Goal: Understand process/instructions

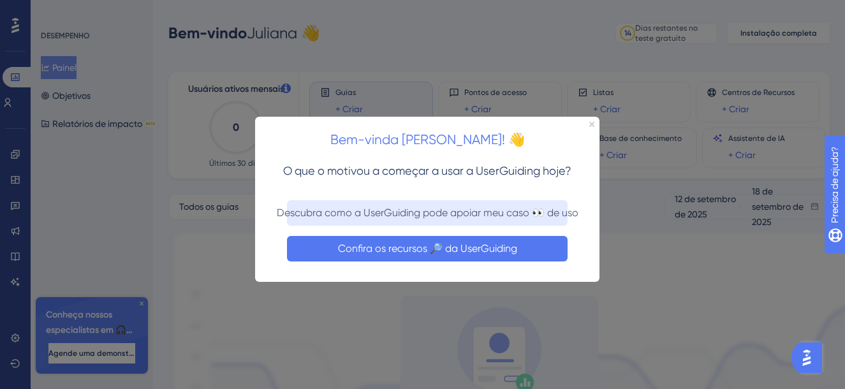
click at [413, 245] on button "Confira os recursos 🔎 da UserGuiding" at bounding box center [427, 248] width 281 height 26
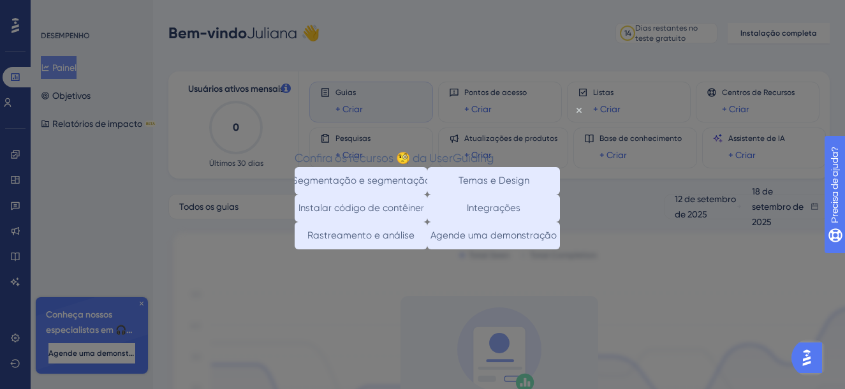
click at [493, 149] on div "Confira os recursos 🧐 da UserGuiding" at bounding box center [394, 158] width 199 height 18
click at [576, 111] on icon "Fechar visualização" at bounding box center [578, 110] width 5 height 5
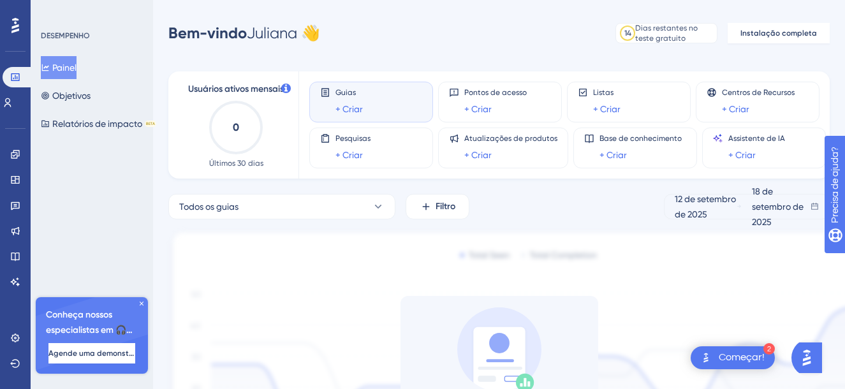
click at [732, 364] on div "Começar!" at bounding box center [742, 358] width 46 height 14
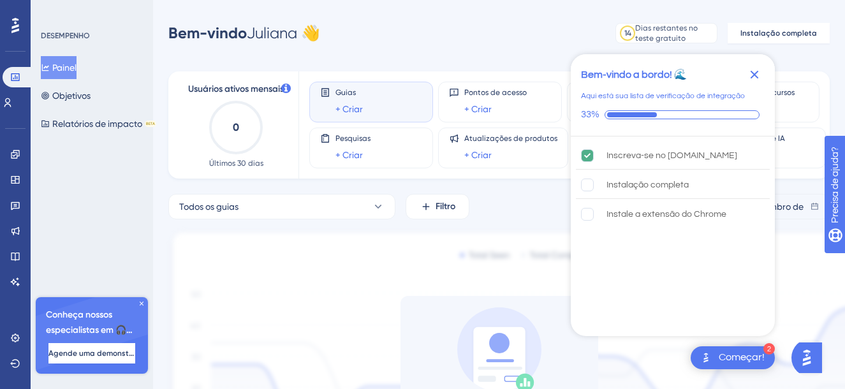
click at [756, 72] on icon "Fechar lista de verificação" at bounding box center [754, 75] width 8 height 8
